Goal: Transaction & Acquisition: Subscribe to service/newsletter

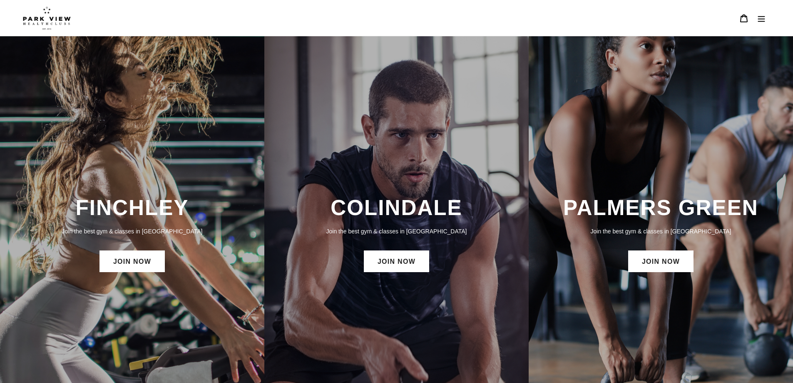
click at [766, 23] on button "Menu" at bounding box center [761, 18] width 17 height 18
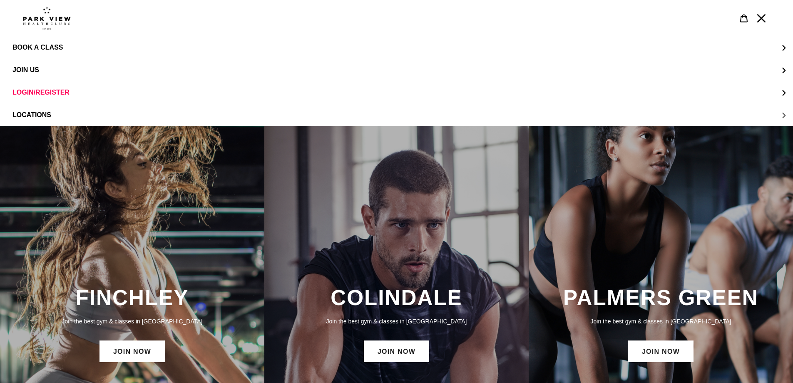
click at [786, 113] on button "LOCATIONS" at bounding box center [396, 115] width 793 height 22
click at [51, 70] on span "Colindale" at bounding box center [48, 69] width 39 height 7
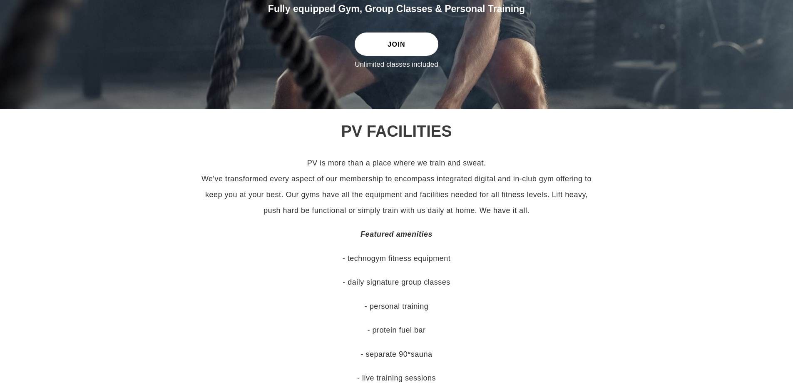
scroll to position [375, 0]
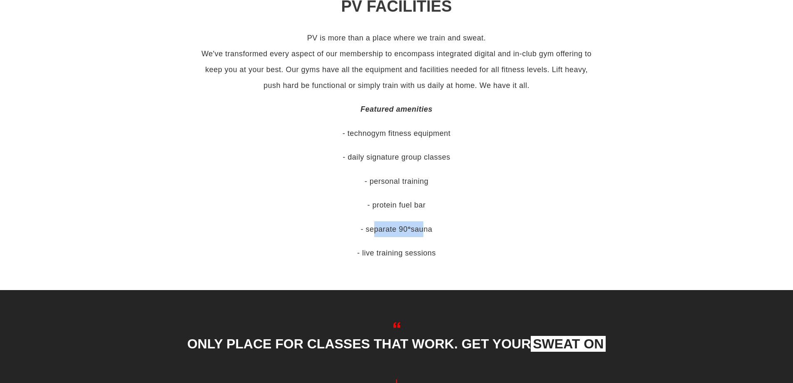
drag, startPoint x: 372, startPoint y: 228, endPoint x: 430, endPoint y: 229, distance: 57.9
click at [423, 229] on p "- separate 90 ° sauna" at bounding box center [397, 229] width 400 height 16
click at [431, 229] on p "- separate 90 ° sauna" at bounding box center [397, 229] width 400 height 16
click at [374, 228] on p "- separate 90 ° sauna" at bounding box center [397, 229] width 400 height 16
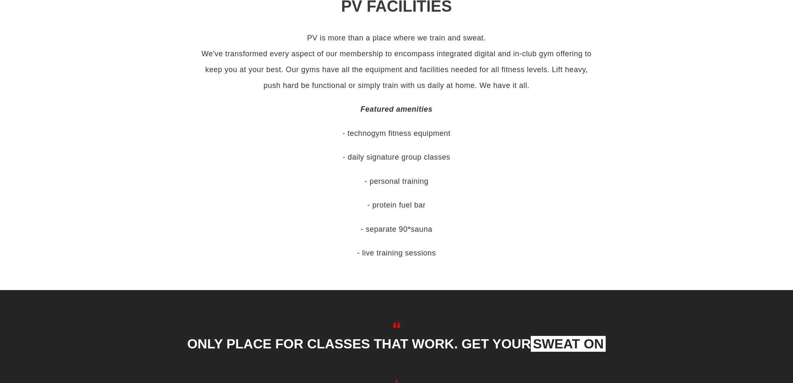
click at [327, 207] on p "- protein fuel bar" at bounding box center [397, 205] width 400 height 16
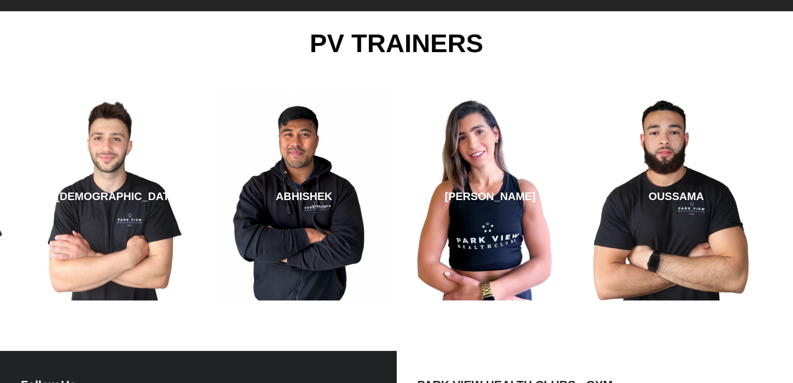
scroll to position [1541, 0]
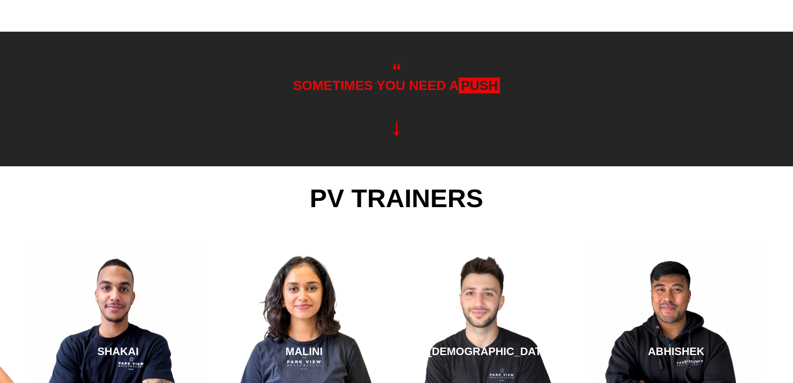
scroll to position [1541, 0]
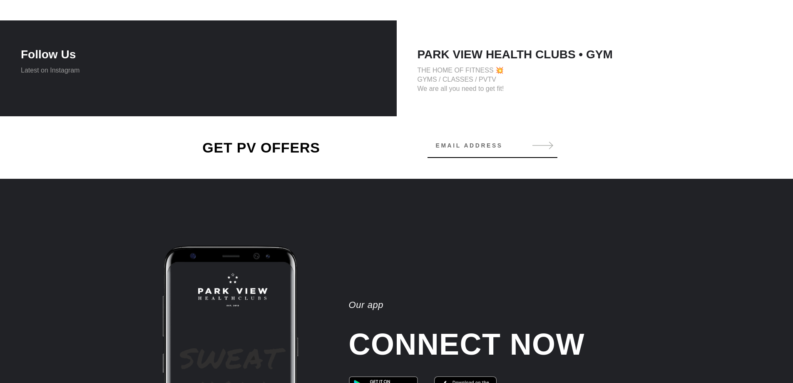
drag, startPoint x: 514, startPoint y: 166, endPoint x: 148, endPoint y: 184, distance: 366.9
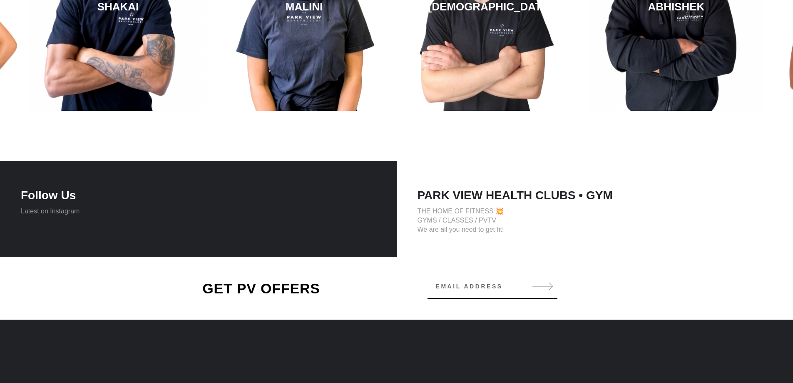
scroll to position [1192, 0]
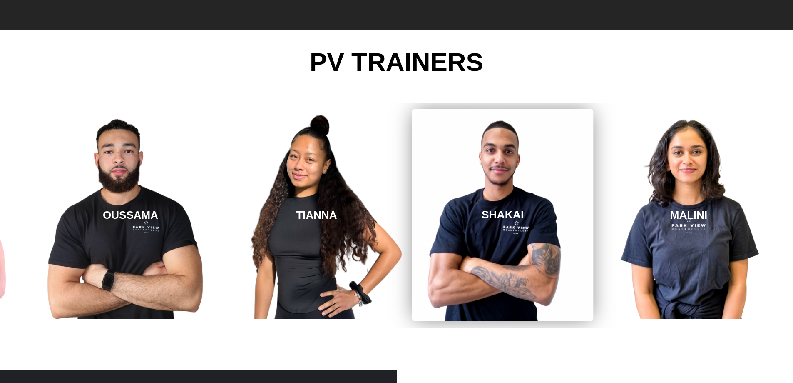
drag, startPoint x: 82, startPoint y: 218, endPoint x: 467, endPoint y: 214, distance: 384.8
click at [467, 214] on link "SHAKAI" at bounding box center [503, 215] width 182 height 212
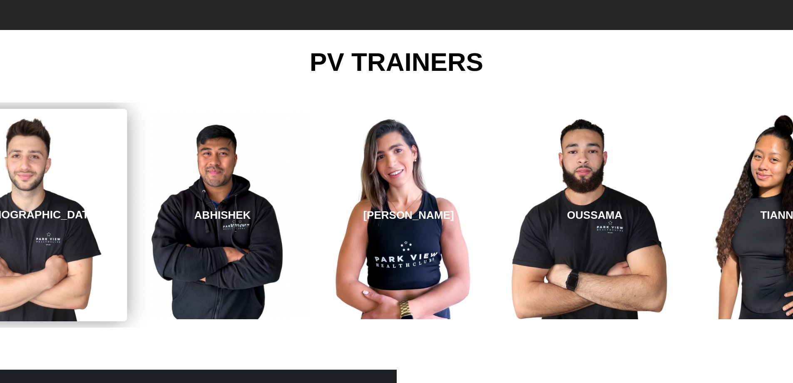
drag, startPoint x: 653, startPoint y: 194, endPoint x: 12, endPoint y: 271, distance: 645.1
click at [12, 271] on link "SHAYAN" at bounding box center [37, 215] width 182 height 212
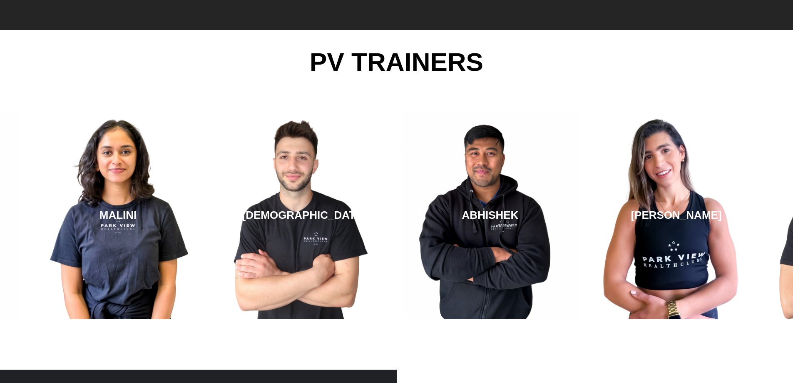
drag, startPoint x: 579, startPoint y: 241, endPoint x: -169, endPoint y: 342, distance: 754.7
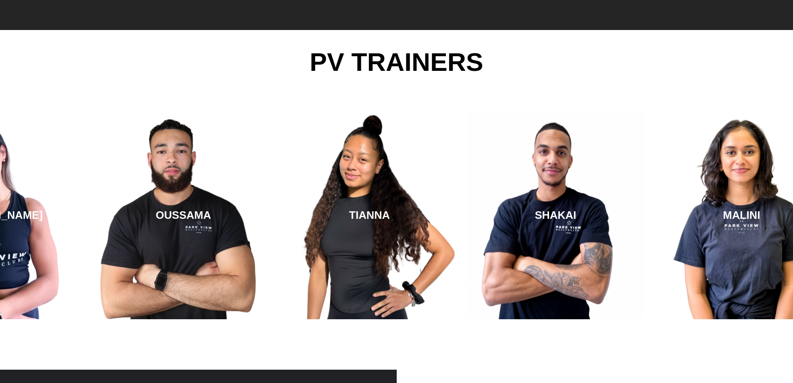
drag, startPoint x: 687, startPoint y: 229, endPoint x: -3, endPoint y: 311, distance: 694.9
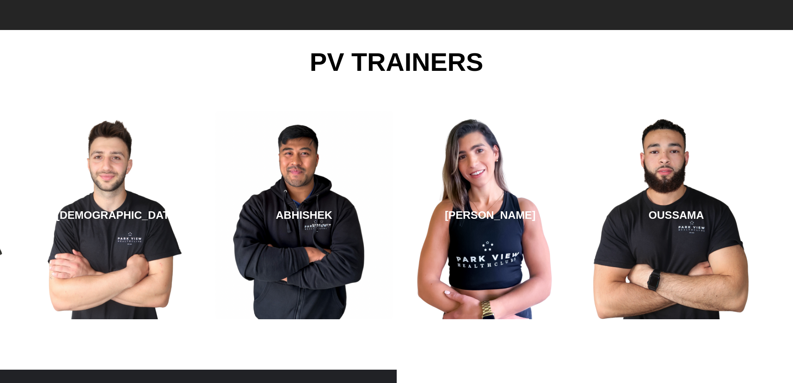
drag, startPoint x: 704, startPoint y: 250, endPoint x: -18, endPoint y: 333, distance: 726.4
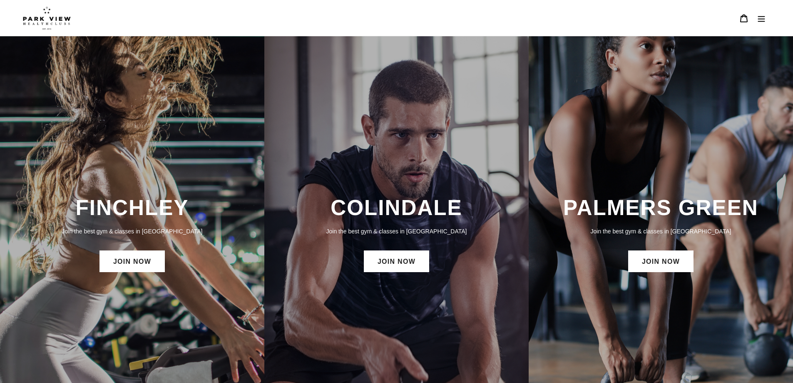
click at [767, 19] on button "Menu" at bounding box center [761, 18] width 17 height 18
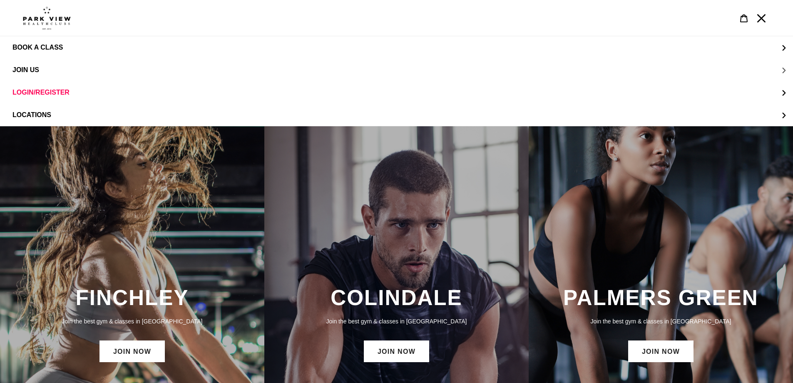
click at [38, 69] on span "JOIN US" at bounding box center [25, 69] width 27 height 7
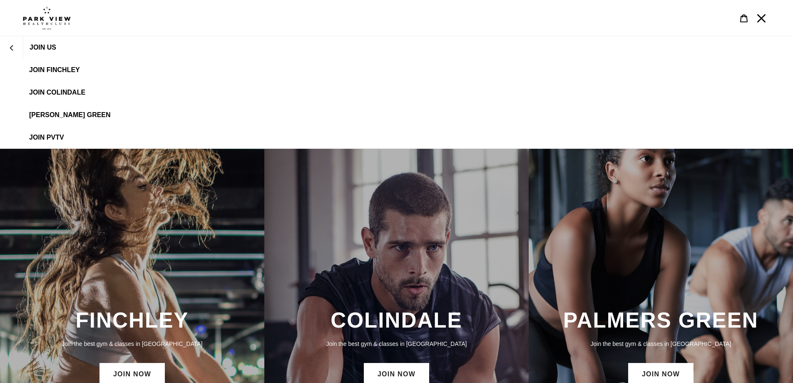
click at [65, 91] on span "JOIN Colindale" at bounding box center [57, 92] width 56 height 7
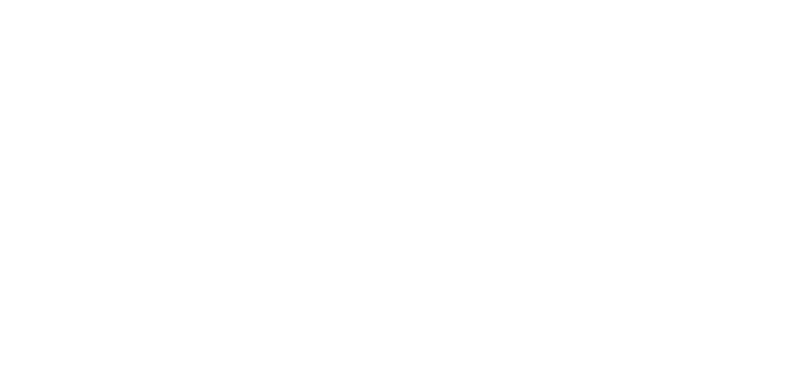
scroll to position [833, 0]
